Goal: Task Accomplishment & Management: Manage account settings

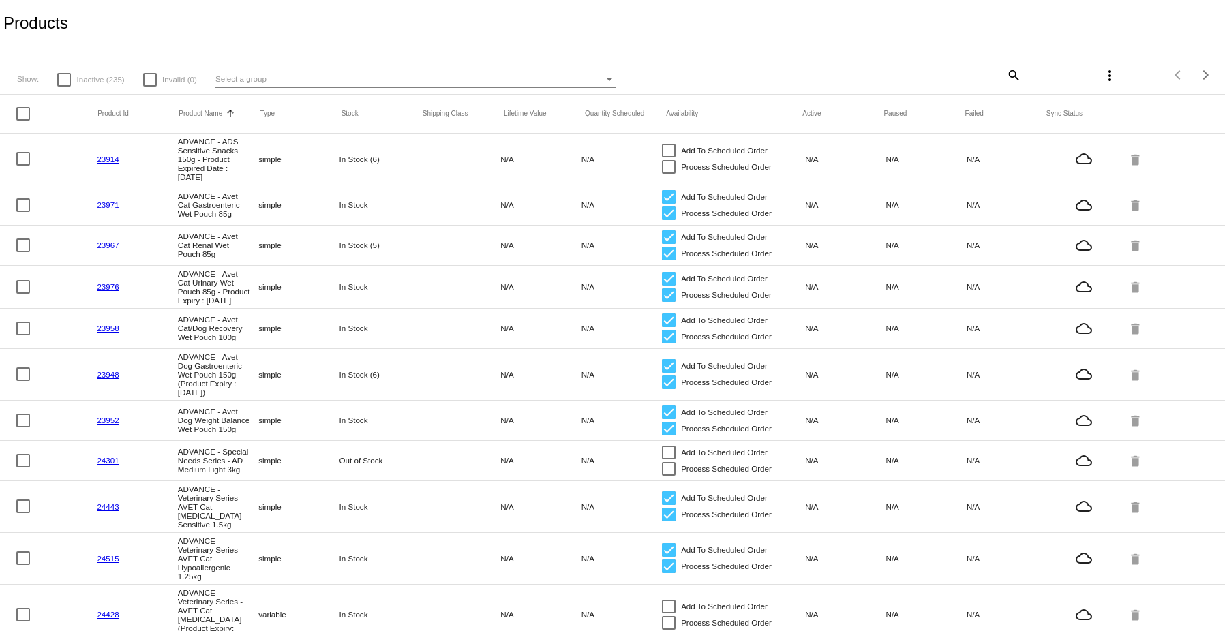
click at [273, 79] on div "Select a group" at bounding box center [409, 79] width 388 height 16
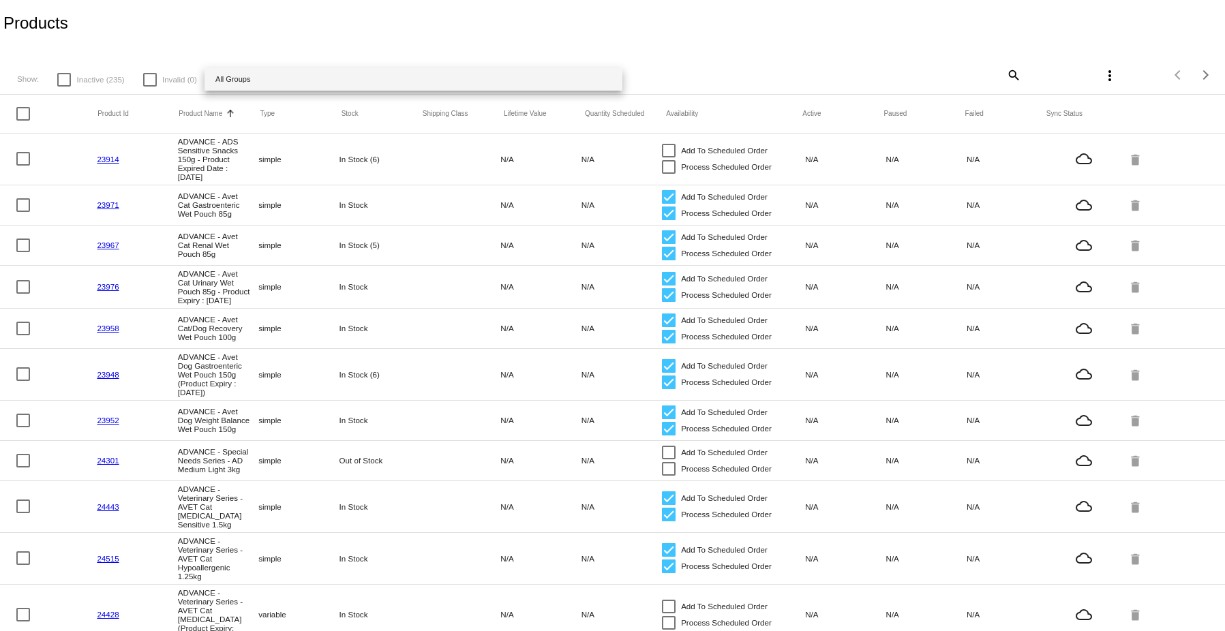
click at [1006, 72] on div at bounding box center [612, 315] width 1225 height 631
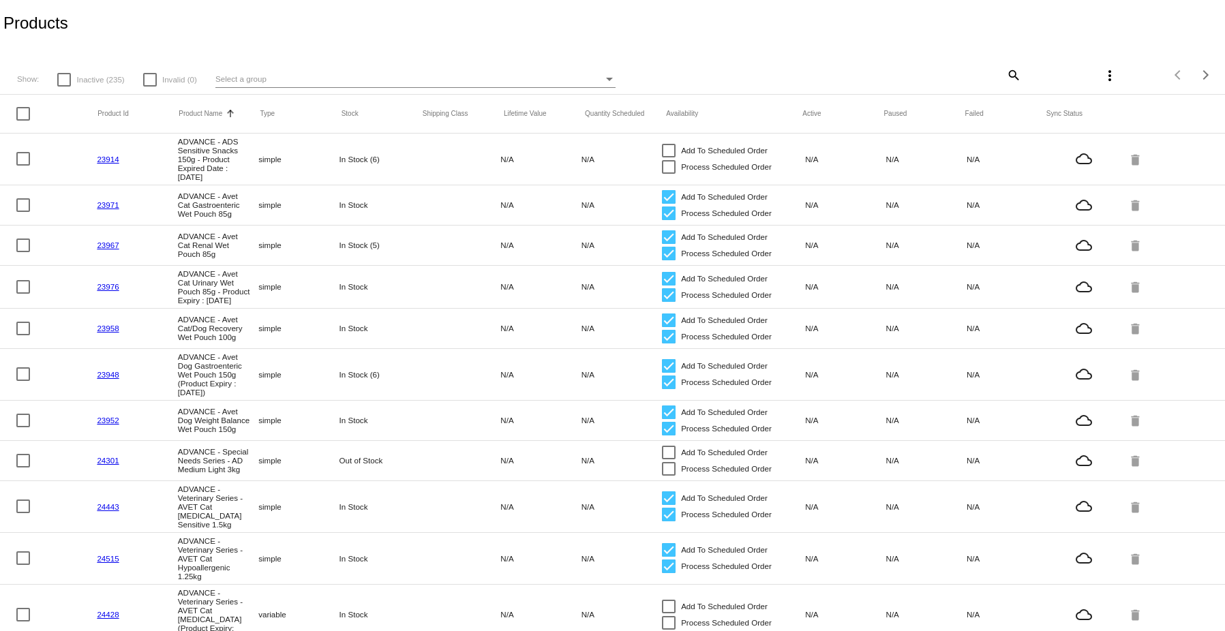
click at [1005, 75] on mat-icon "search" at bounding box center [1013, 74] width 16 height 21
click at [895, 76] on input "Search" at bounding box center [920, 72] width 204 height 11
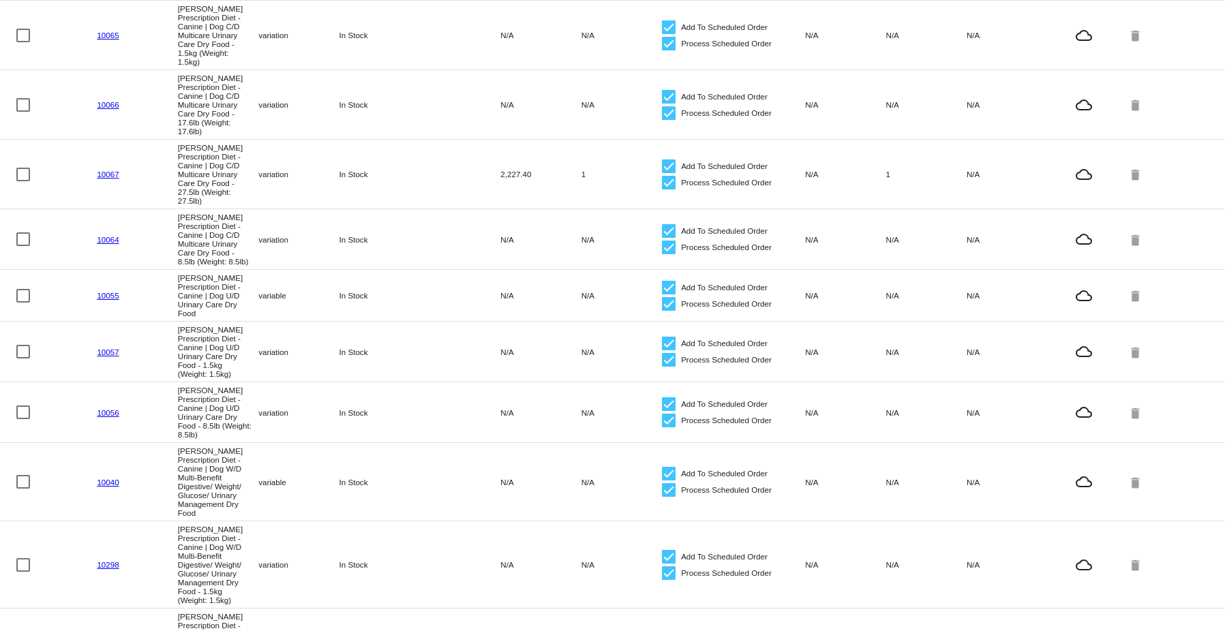
scroll to position [617, 0]
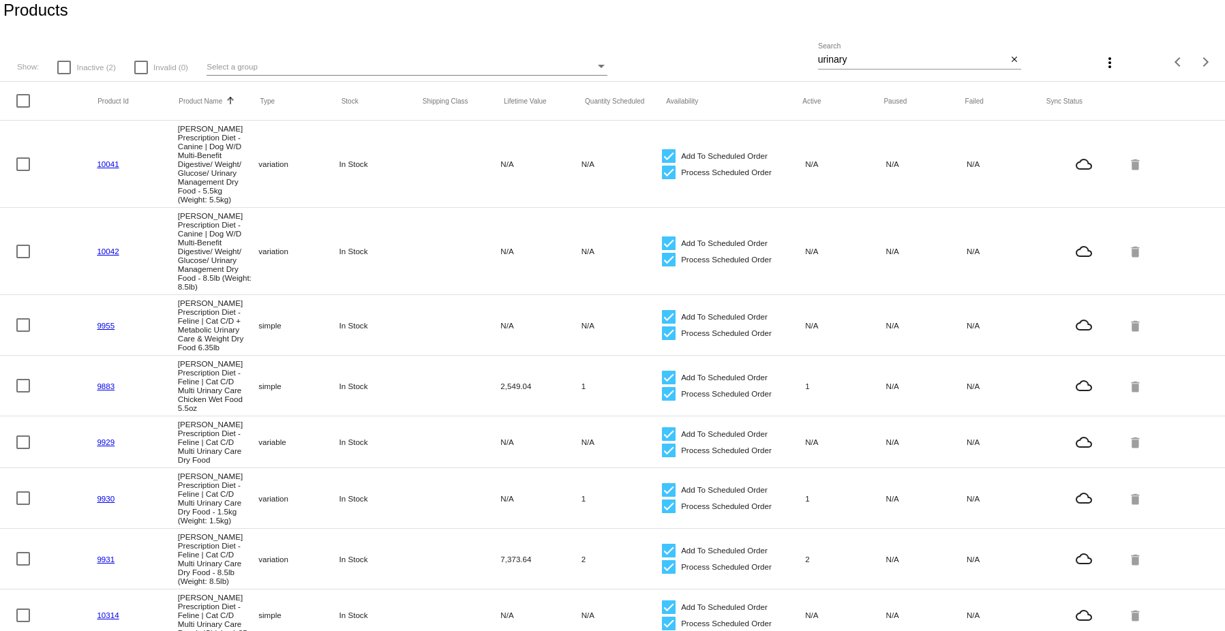
scroll to position [0, 0]
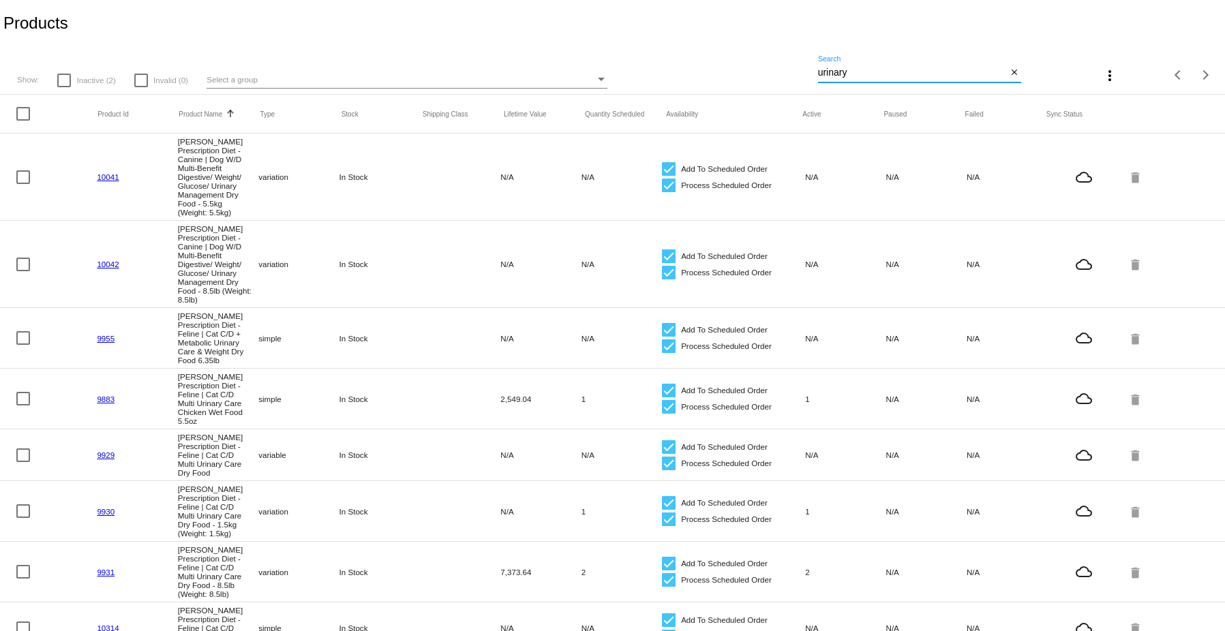
drag, startPoint x: 854, startPoint y: 70, endPoint x: 784, endPoint y: 68, distance: 70.2
click at [787, 68] on div "Show: Inactive (2) Invalid (0) Select a group urinary Search close more_vert It…" at bounding box center [612, 70] width 1225 height 48
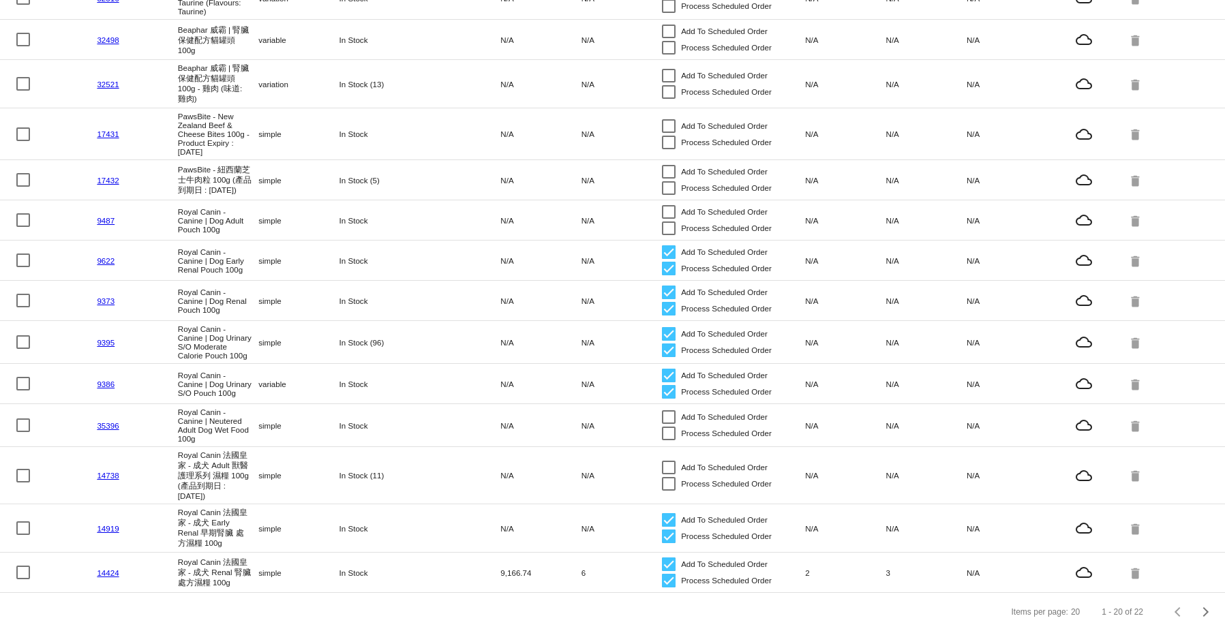
scroll to position [466, 0]
type input "100g"
drag, startPoint x: 123, startPoint y: 354, endPoint x: 93, endPoint y: 354, distance: 29.3
click at [93, 364] on mat-row "9386 Royal Canin - Canine | Dog Urinary S/O Pouch 100g variable In Stock N/A N/…" at bounding box center [612, 384] width 1225 height 40
copy mat-row "9386"
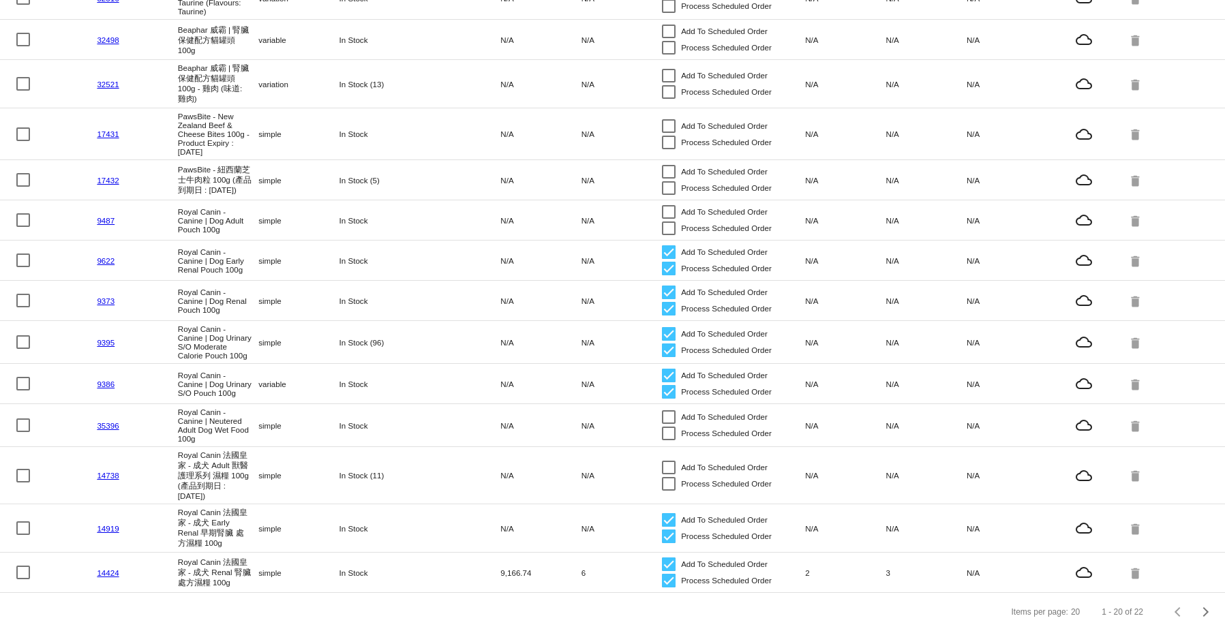
drag, startPoint x: 200, startPoint y: 366, endPoint x: 177, endPoint y: 342, distance: 33.3
click at [178, 367] on mat-cell "Royal Canin - Canine | Dog Urinary S/O Pouch 100g" at bounding box center [218, 383] width 80 height 33
copy mat-cell "Royal Canin - Canine | Dog Urinary S/O Pouch 100g"
click at [308, 372] on mat-row "9386 Royal Canin - Canine | Dog Urinary S/O Pouch 100g variable In Stock N/A N/…" at bounding box center [612, 384] width 1225 height 40
click at [102, 380] on link "9386" at bounding box center [106, 384] width 18 height 9
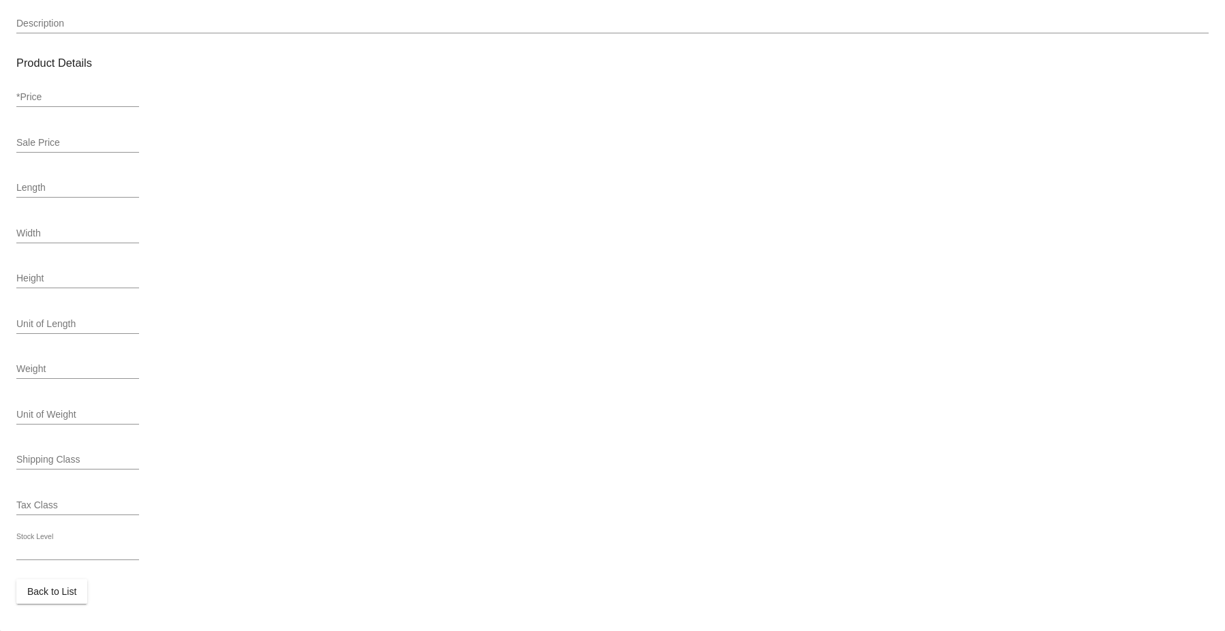
scroll to position [439, 0]
type input "variable"
type input "9386"
type input "3174300-RCC-VVT"
type input "Royal Canin - Canine | Dog Urinary S/O Pouch 100g"
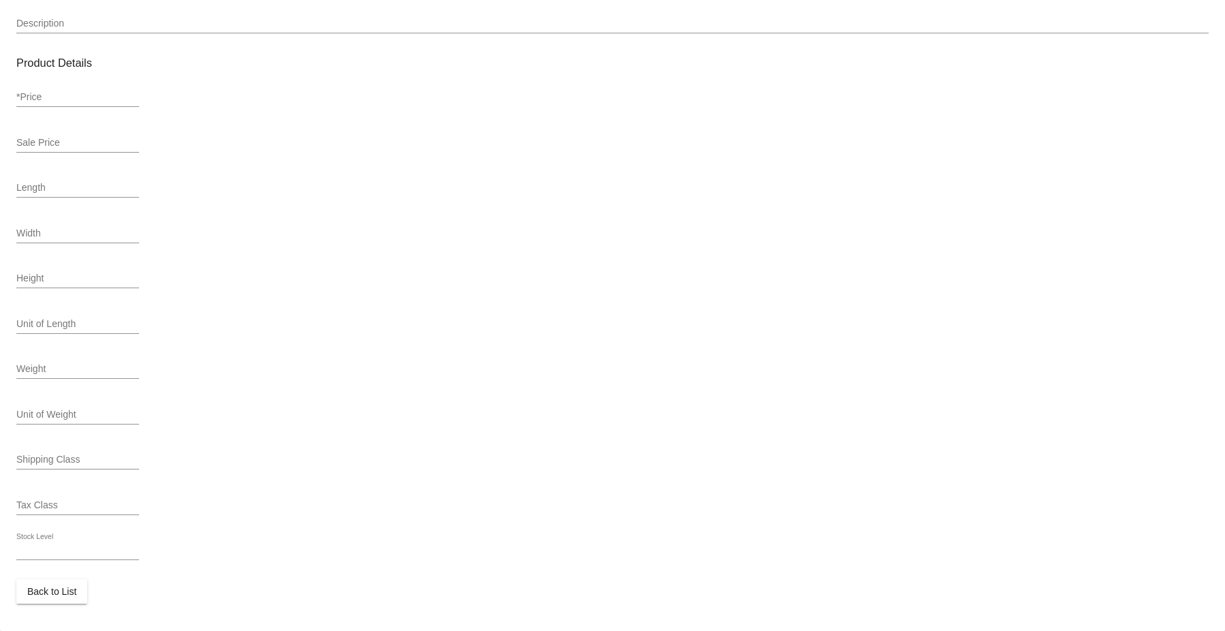
type input "0"
type input "13.76"
type input "In Stock"
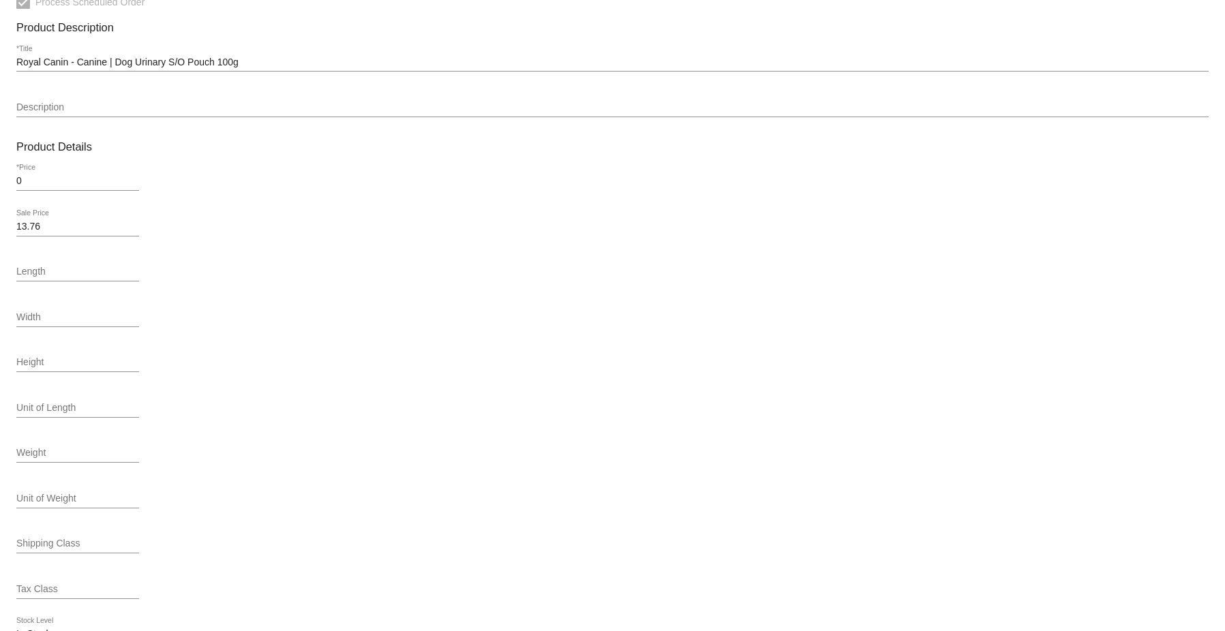
scroll to position [257, 0]
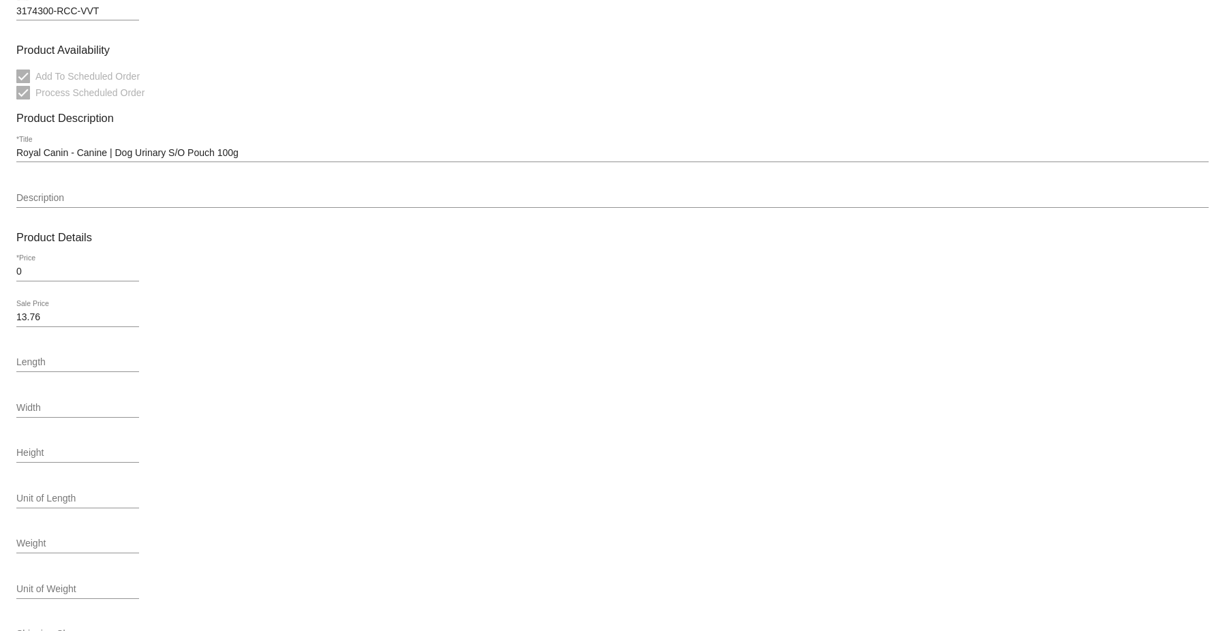
drag, startPoint x: 24, startPoint y: 277, endPoint x: 2, endPoint y: 278, distance: 21.9
click at [2, 278] on mat-card "Product Type variable *Type Product ID Parent Product Id 9386 *External Id 3174…" at bounding box center [612, 297] width 1225 height 1016
click at [202, 303] on div "13.76 Sale Price" at bounding box center [612, 320] width 1192 height 39
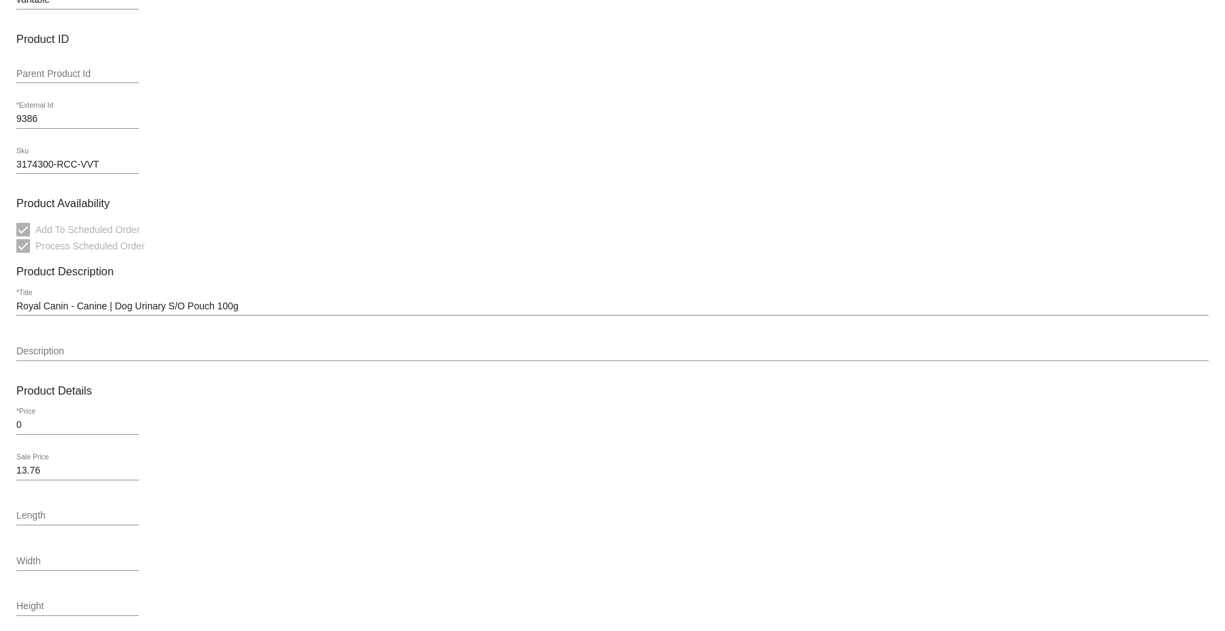
scroll to position [75, 0]
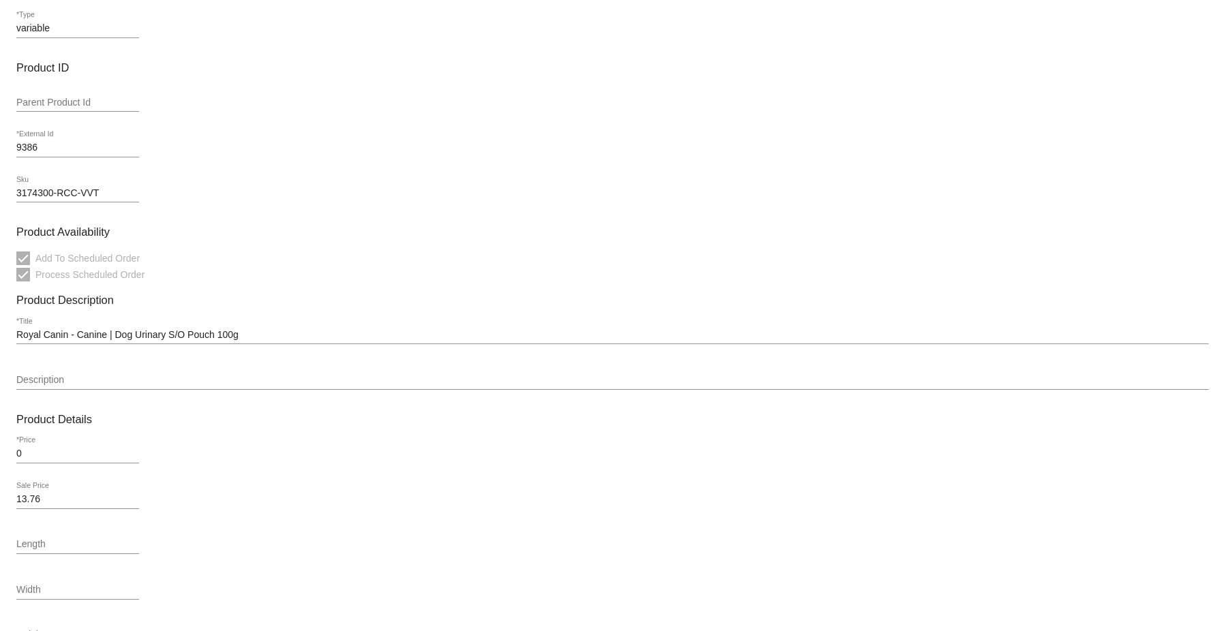
drag, startPoint x: 31, startPoint y: 456, endPoint x: 10, endPoint y: 456, distance: 21.1
click at [9, 456] on mat-card "Product Type variable *Type Product ID Parent Product Id 9386 *External Id 3174…" at bounding box center [612, 479] width 1225 height 1016
click at [248, 455] on div "0 *Price" at bounding box center [612, 456] width 1192 height 39
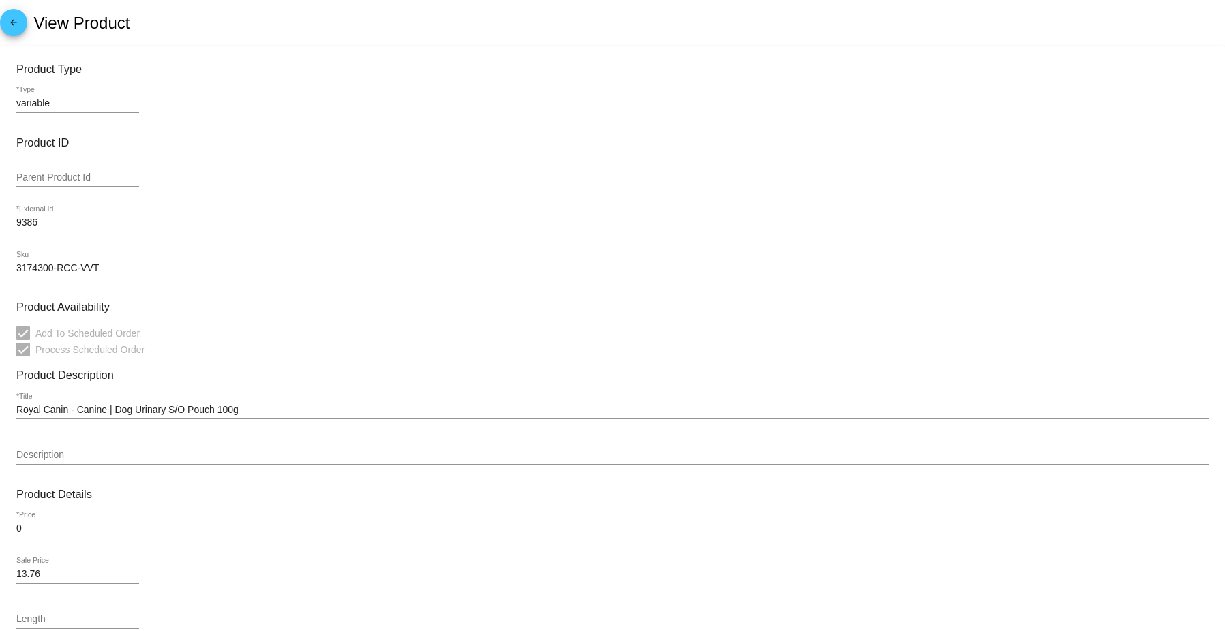
drag, startPoint x: 40, startPoint y: 230, endPoint x: 7, endPoint y: 225, distance: 33.2
click at [7, 225] on mat-card "Product Type variable *Type Product ID Parent Product Id 9386 *External Id 3174…" at bounding box center [612, 554] width 1225 height 1016
copy div
click at [230, 267] on div "3174300-RCC-VVT Sku" at bounding box center [612, 270] width 1192 height 39
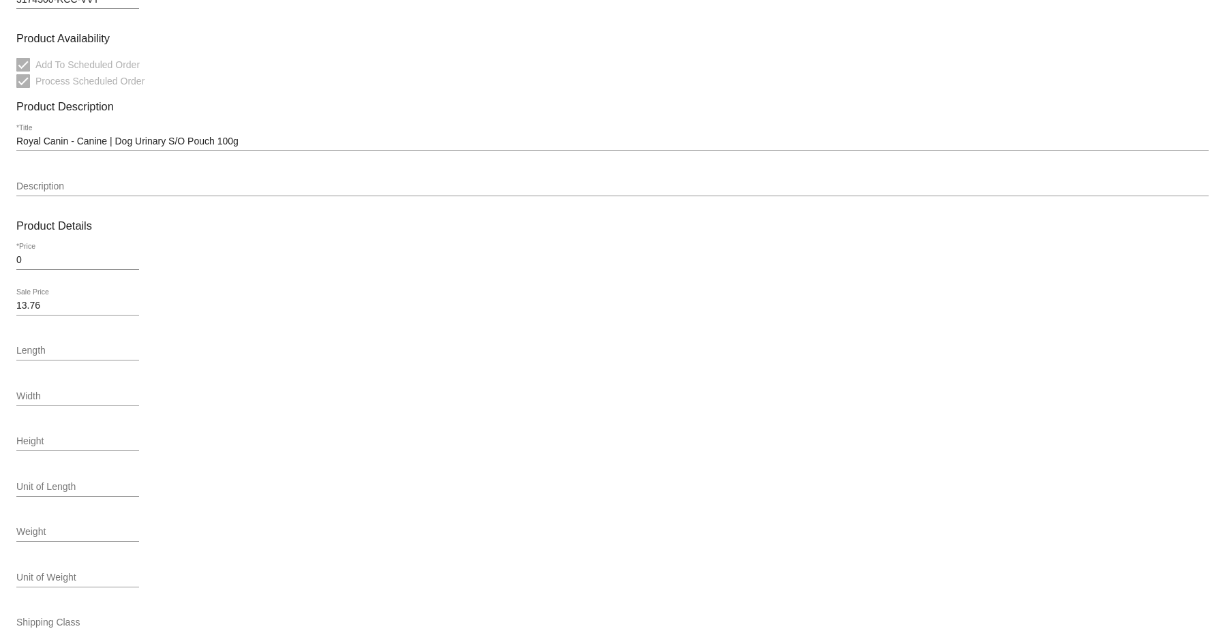
scroll to position [273, 0]
drag, startPoint x: 249, startPoint y: 138, endPoint x: 16, endPoint y: 141, distance: 232.5
click at [16, 141] on input "Royal Canin - Canine | Dog Urinary S/O Pouch 100g" at bounding box center [612, 137] width 1192 height 11
click at [816, 91] on mat-card-content "Product Type variable *Type Product ID Parent Product Id 9386 *External Id 3174…" at bounding box center [612, 276] width 1192 height 973
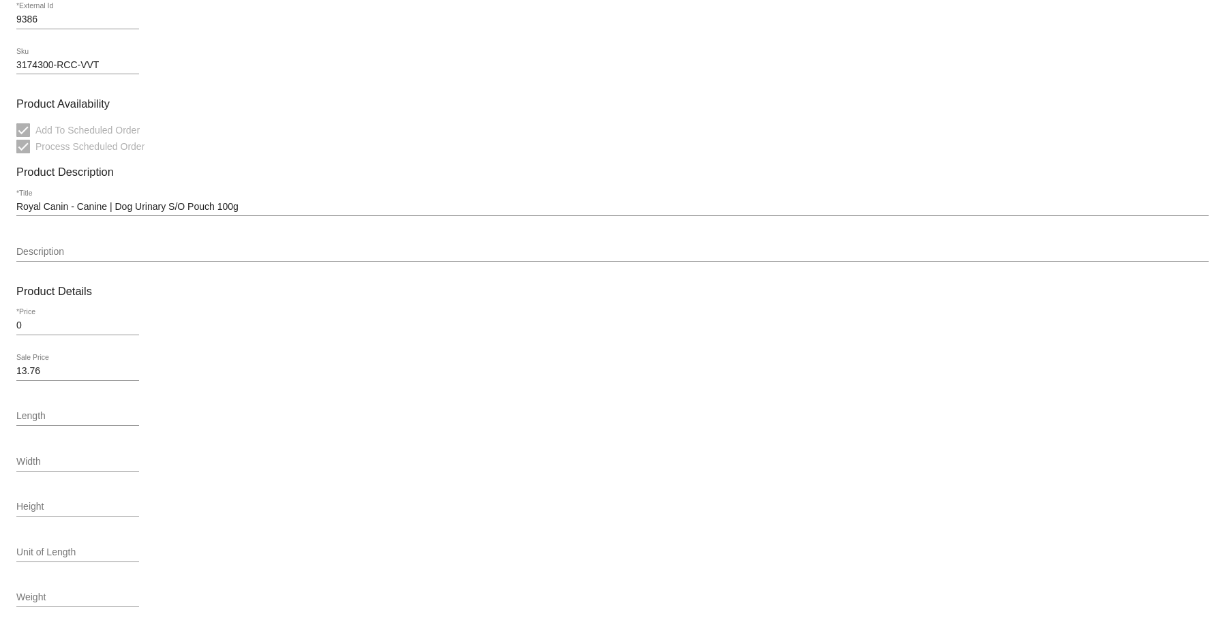
scroll to position [166, 0]
